Goal: Transaction & Acquisition: Subscribe to service/newsletter

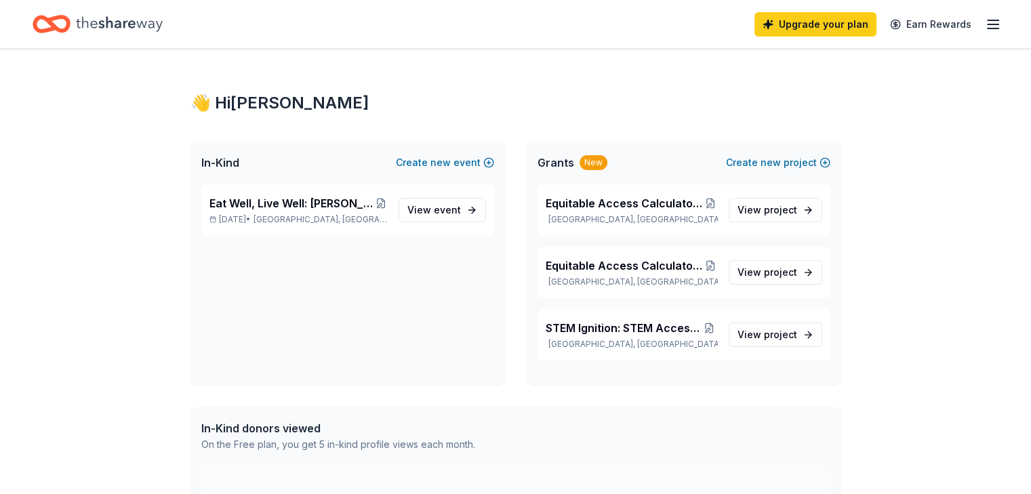
click at [985, 22] on icon "button" at bounding box center [993, 24] width 16 height 16
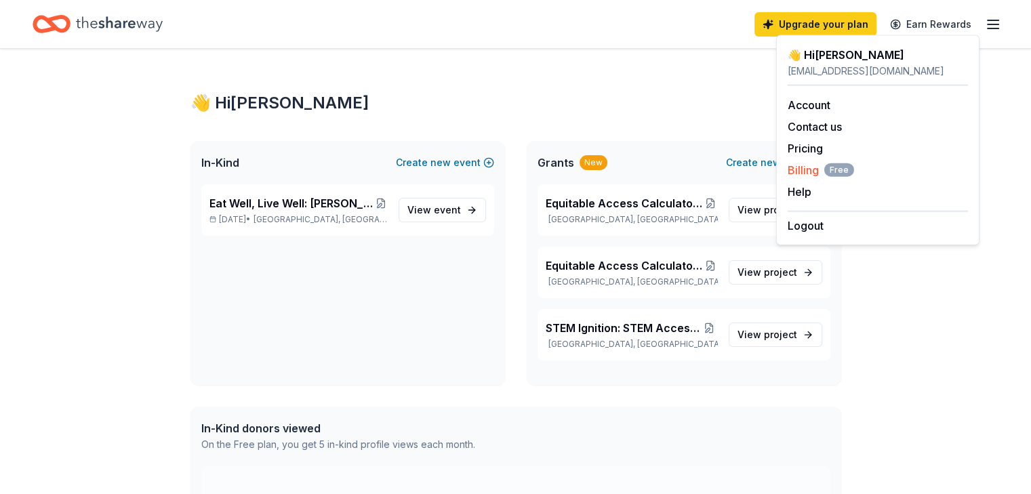
click at [803, 171] on span "Billing Free" at bounding box center [821, 170] width 66 height 16
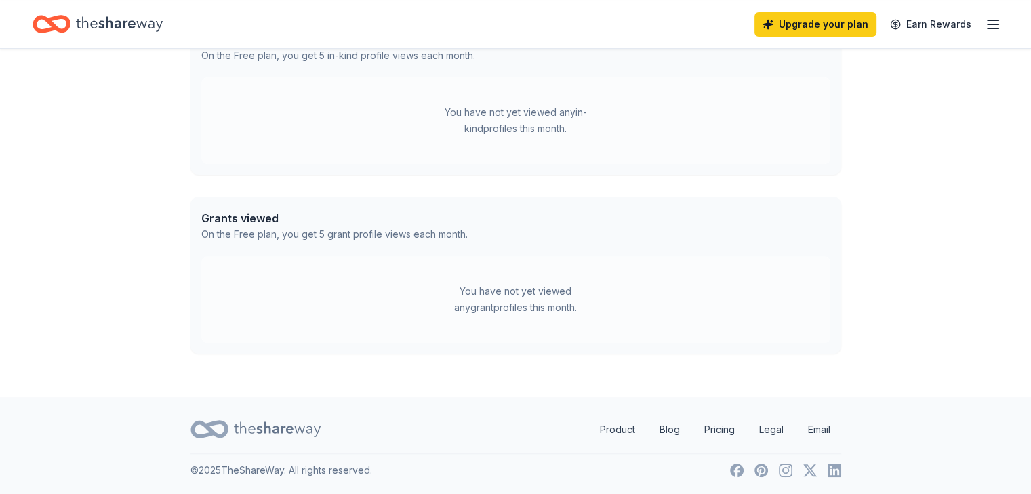
scroll to position [50, 0]
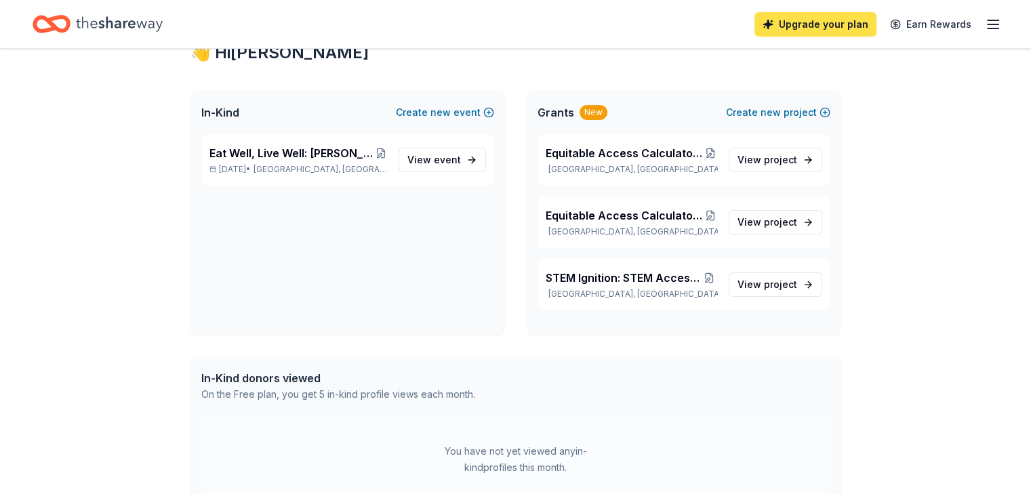
click at [802, 24] on link "Upgrade your plan" at bounding box center [815, 24] width 122 height 24
click at [773, 28] on link "Upgrade your plan" at bounding box center [815, 24] width 122 height 24
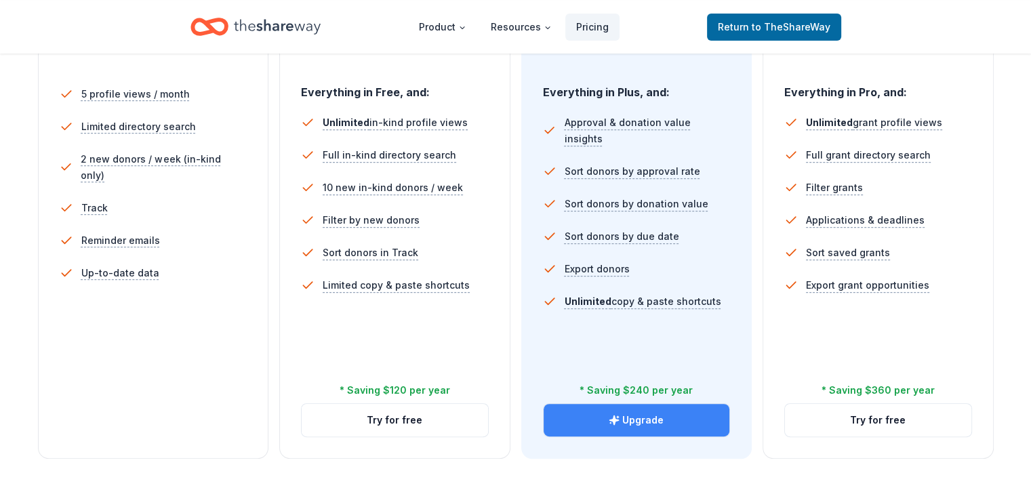
scroll to position [389, 0]
click at [644, 403] on button "Upgrade" at bounding box center [637, 419] width 186 height 33
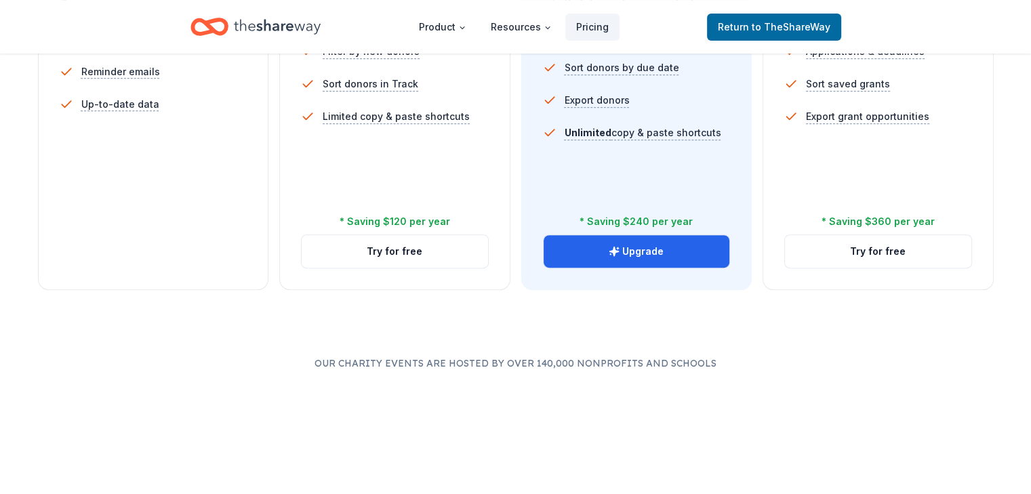
scroll to position [592, 0]
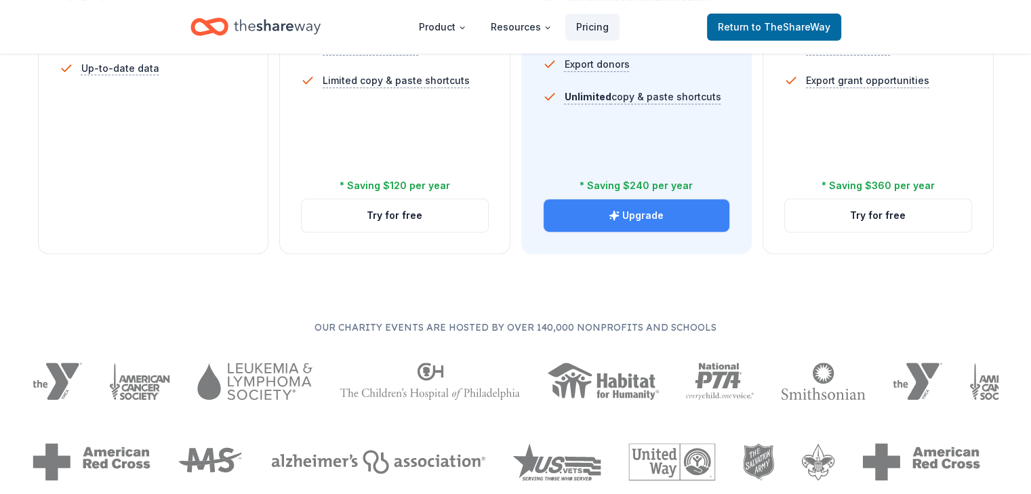
click at [603, 199] on button "Upgrade" at bounding box center [637, 215] width 186 height 33
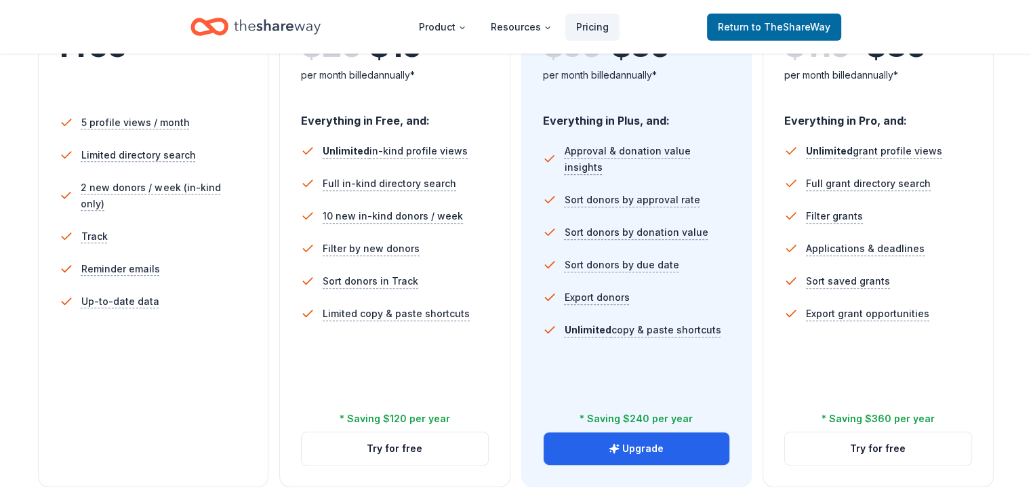
scroll to position [254, 0]
